Goal: Information Seeking & Learning: Learn about a topic

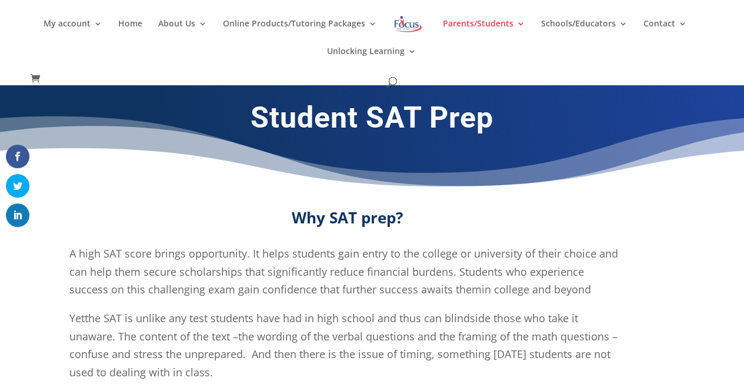
click at [208, 304] on p "A high SAT score brings opportunity. It helps students gain entry to the colleg…" at bounding box center [346, 277] width 555 height 65
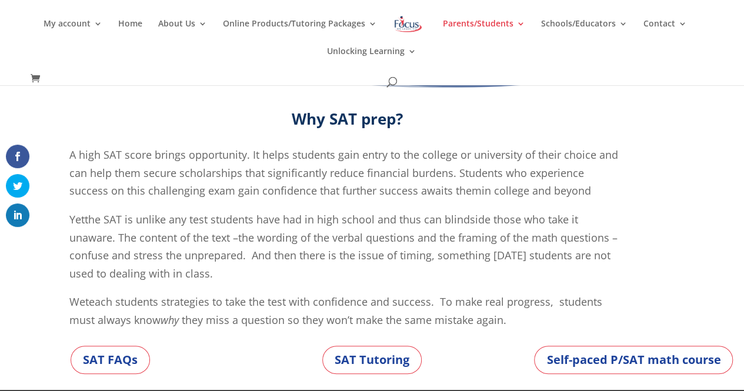
scroll to position [89, 0]
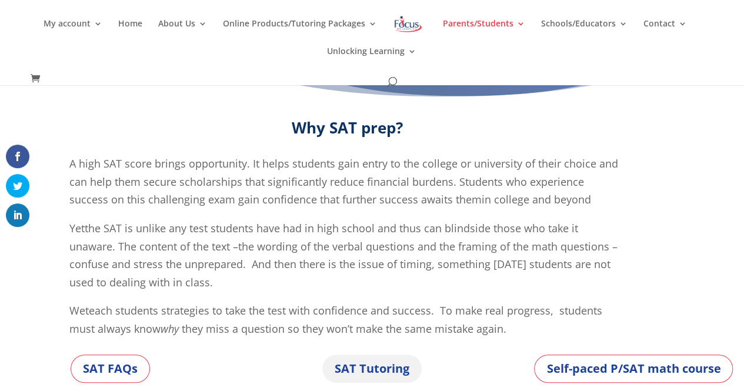
click at [350, 366] on link "SAT Tutoring" at bounding box center [371, 368] width 99 height 28
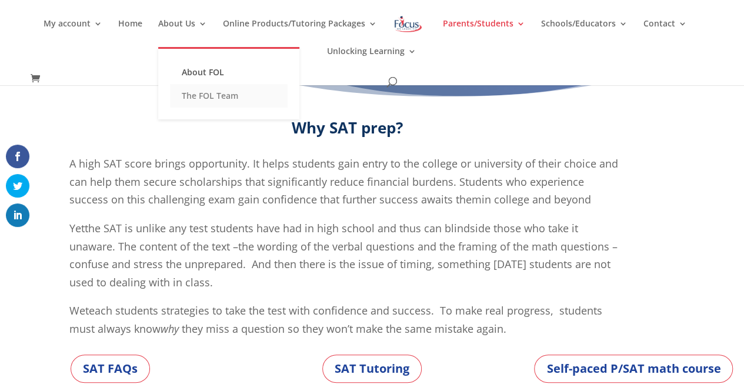
click at [177, 98] on link "The FOL Team" at bounding box center [229, 96] width 118 height 24
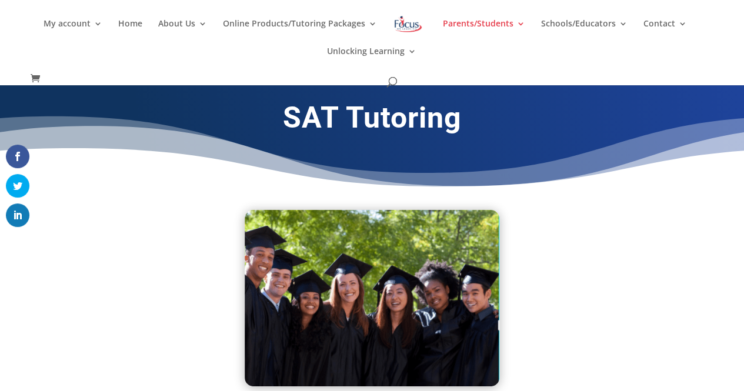
click at [225, 312] on div at bounding box center [371, 298] width 535 height 176
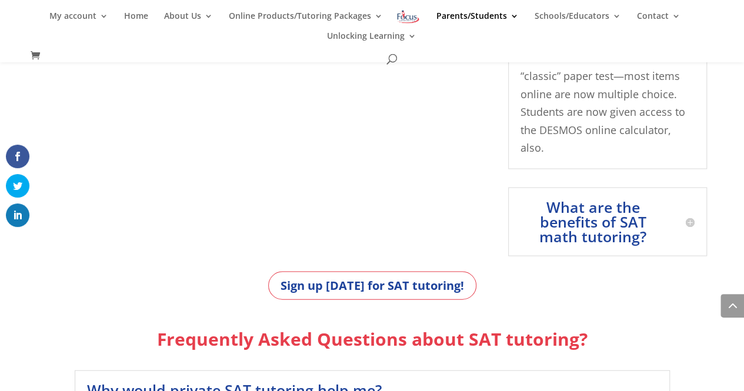
scroll to position [1110, 0]
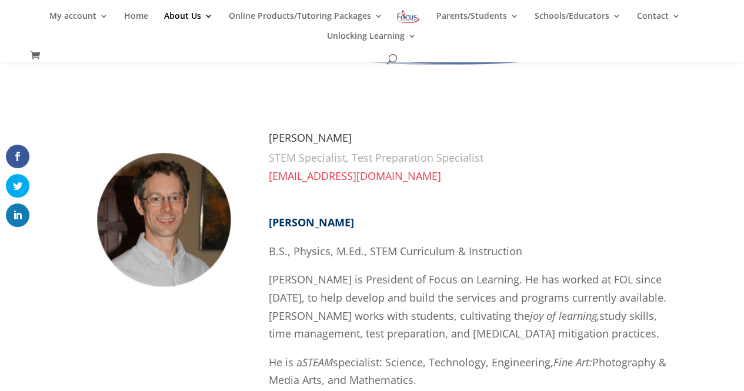
scroll to position [99, 0]
click at [665, 349] on p "Tom is President of Focus on Learning. He has worked at FOL since 2007, to help…" at bounding box center [469, 311] width 401 height 82
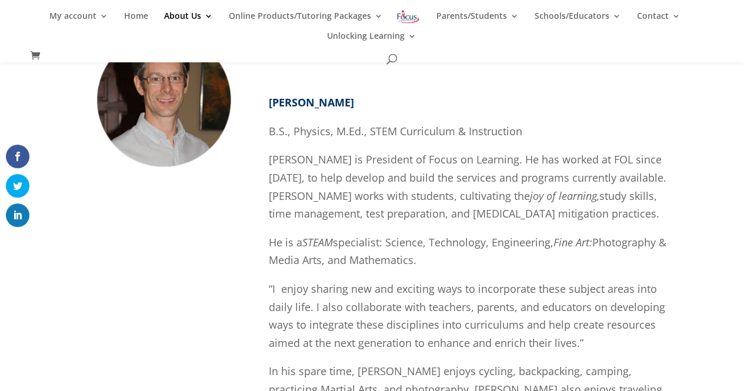
scroll to position [689, 0]
